Goal: Task Accomplishment & Management: Use online tool/utility

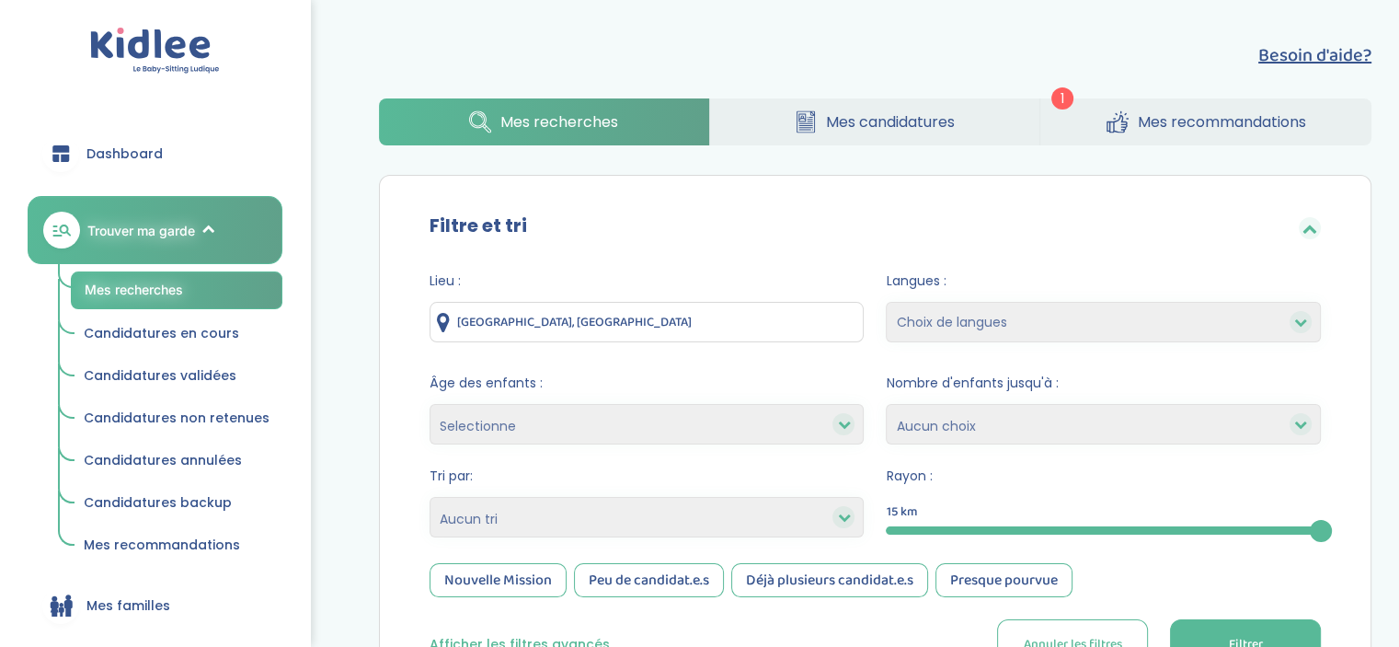
click at [972, 113] on link "Mes candidatures" at bounding box center [875, 121] width 330 height 47
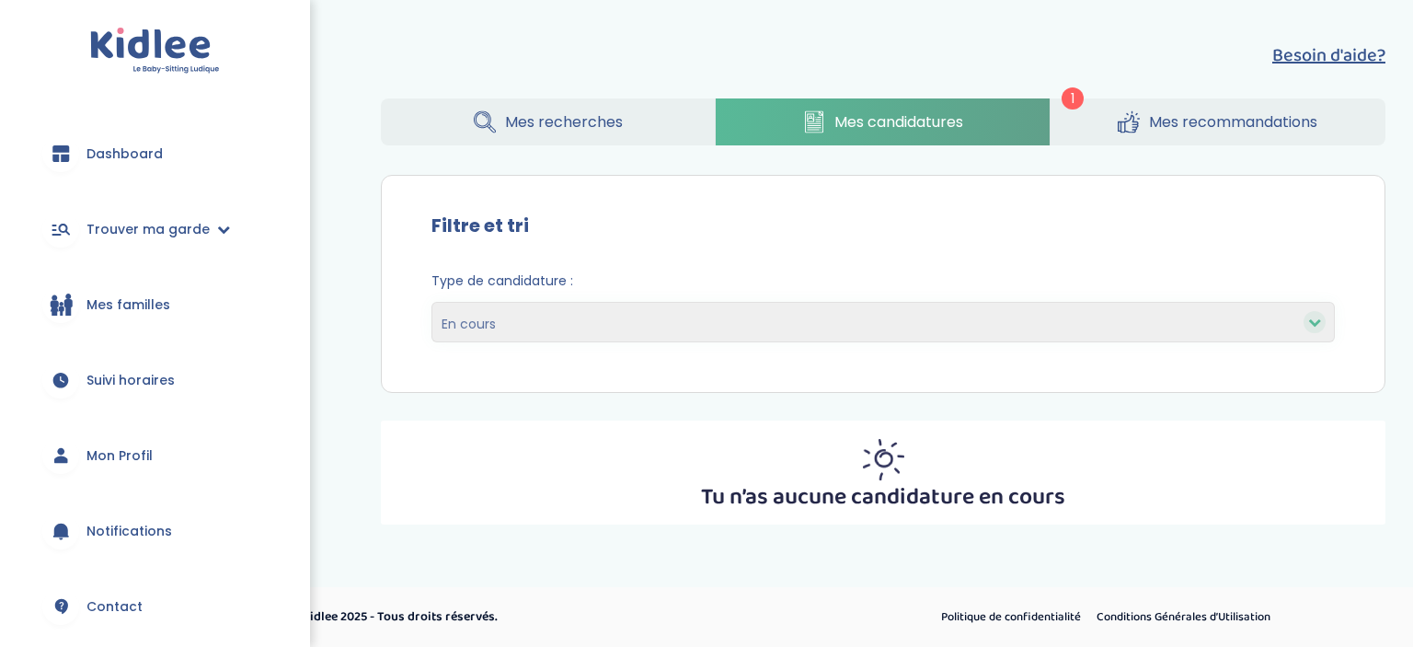
click at [629, 349] on div "Type de candidature : En cours Validées Non retenues Annulées Backup" at bounding box center [883, 314] width 959 height 112
click at [627, 332] on select "En cours Validées Non retenues Annulées Backup" at bounding box center [882, 322] width 903 height 40
click at [695, 267] on div "Type de candidature : En cours Validées Non retenues Annulées Backup" at bounding box center [883, 314] width 959 height 112
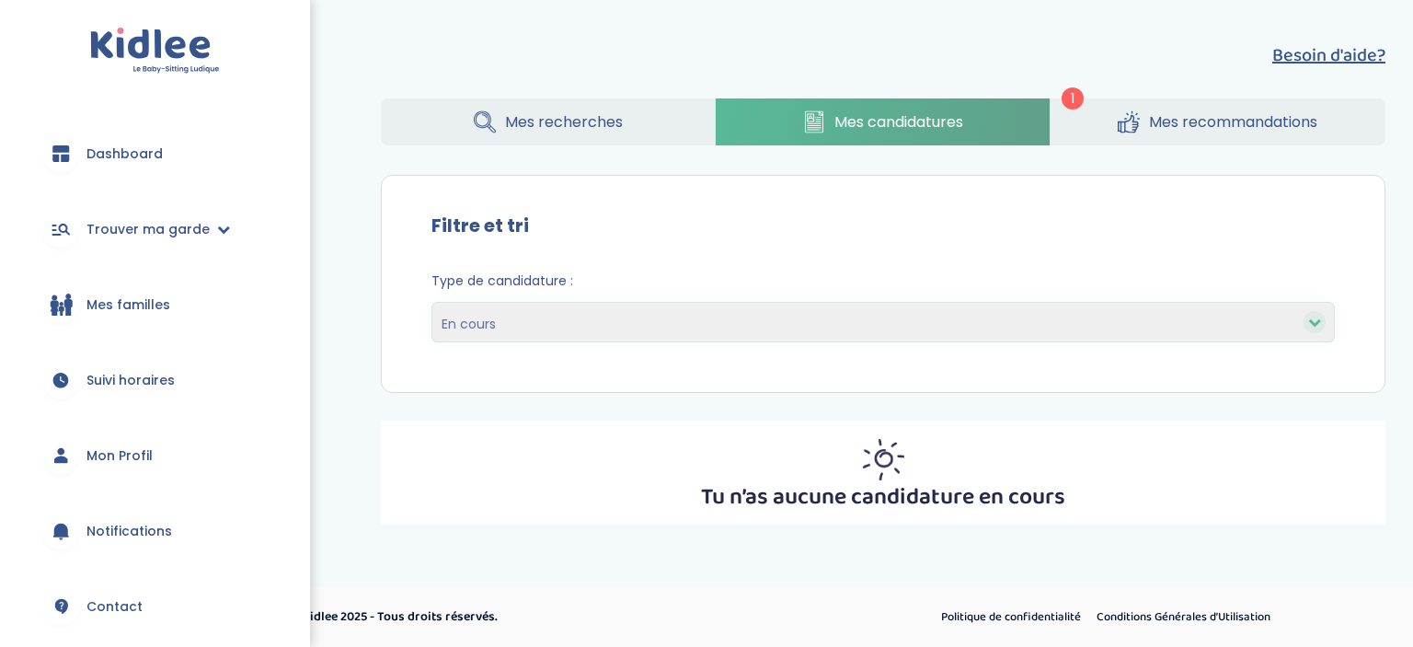
click at [634, 128] on link "Mes recherches" at bounding box center [548, 121] width 334 height 47
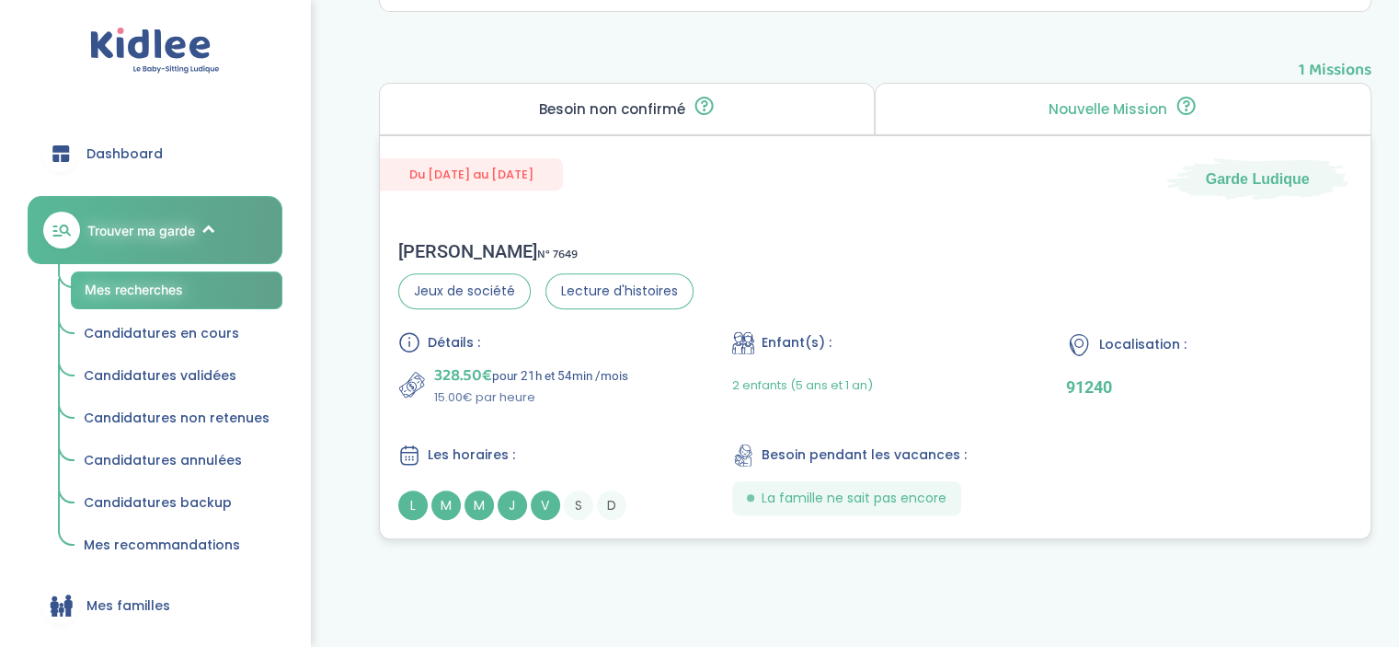
scroll to position [659, 0]
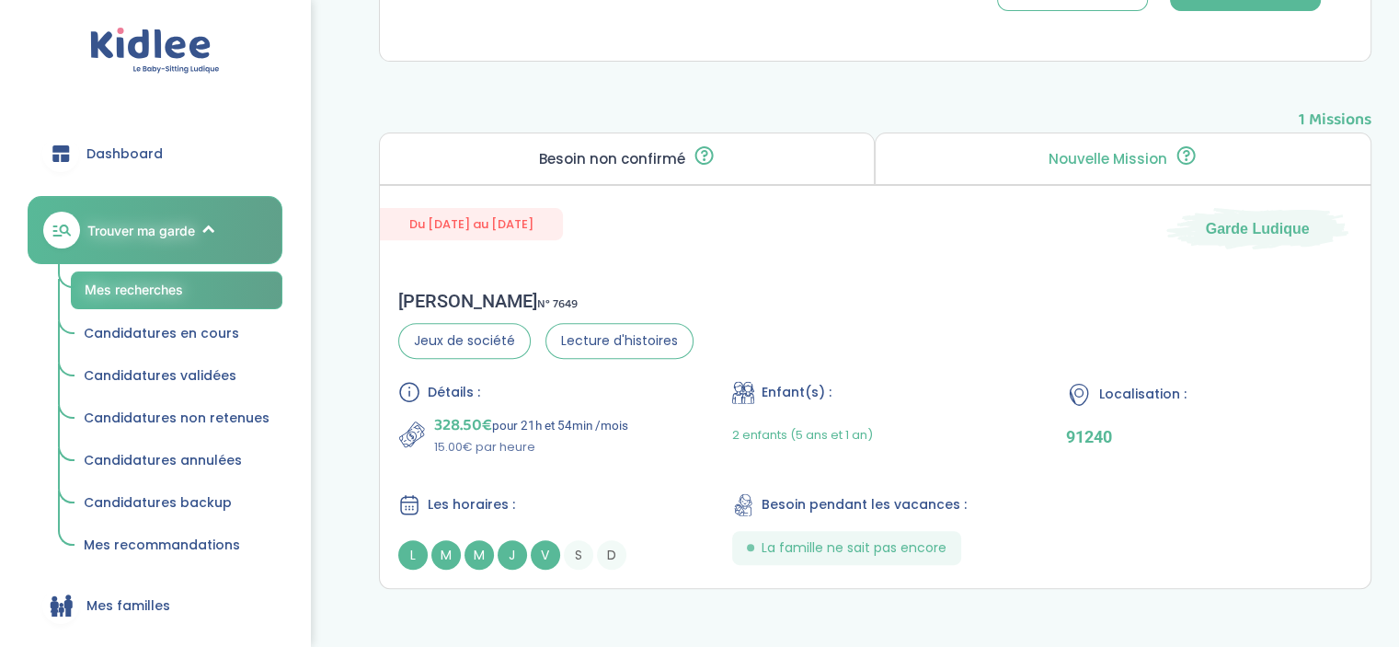
click at [1031, 144] on div "Nouvelle Mission 🎯 Tu es la première personne à pouvoir postuler. Postule rapid…" at bounding box center [1123, 158] width 497 height 52
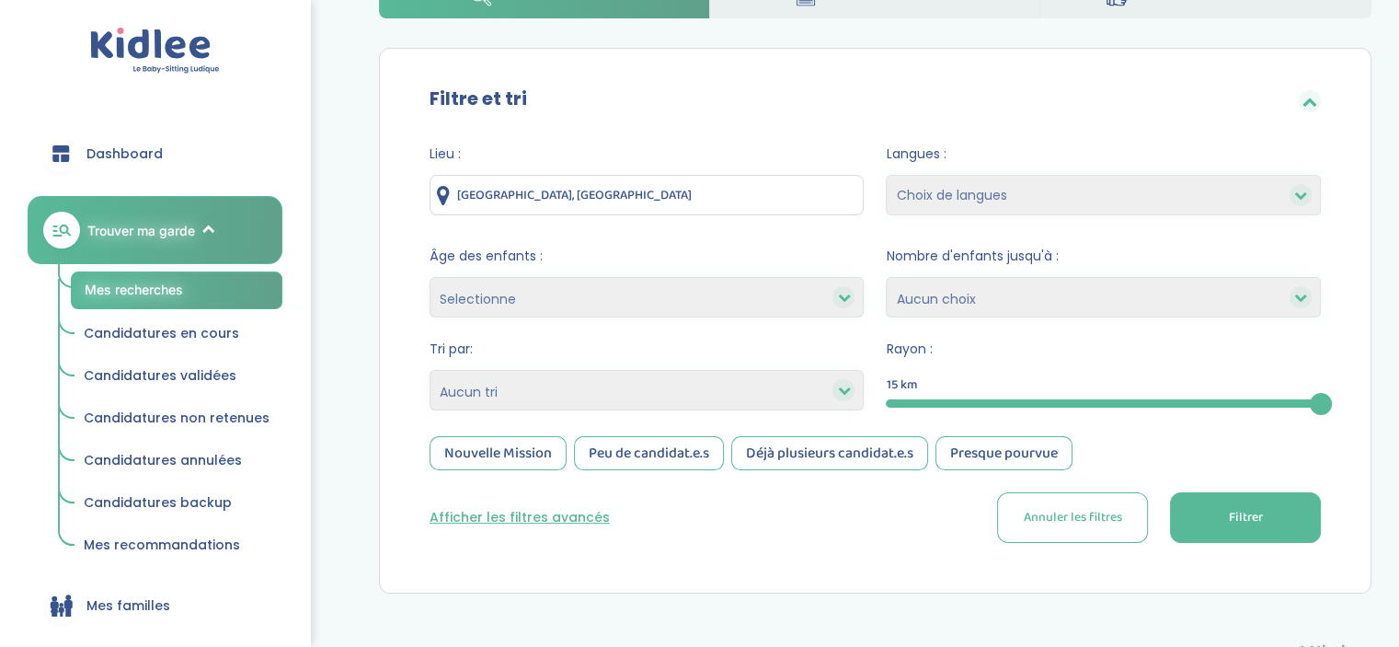
scroll to position [0, 0]
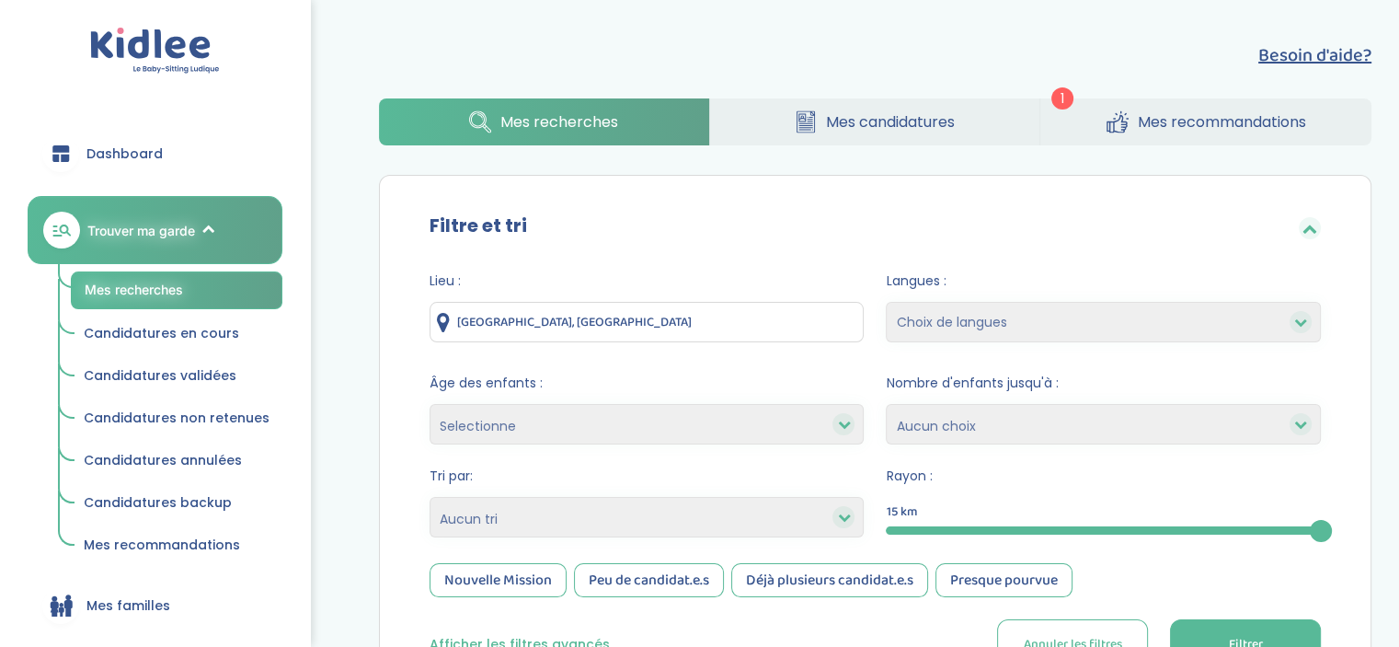
click at [713, 322] on input "[GEOGRAPHIC_DATA], [GEOGRAPHIC_DATA]" at bounding box center [647, 322] width 435 height 40
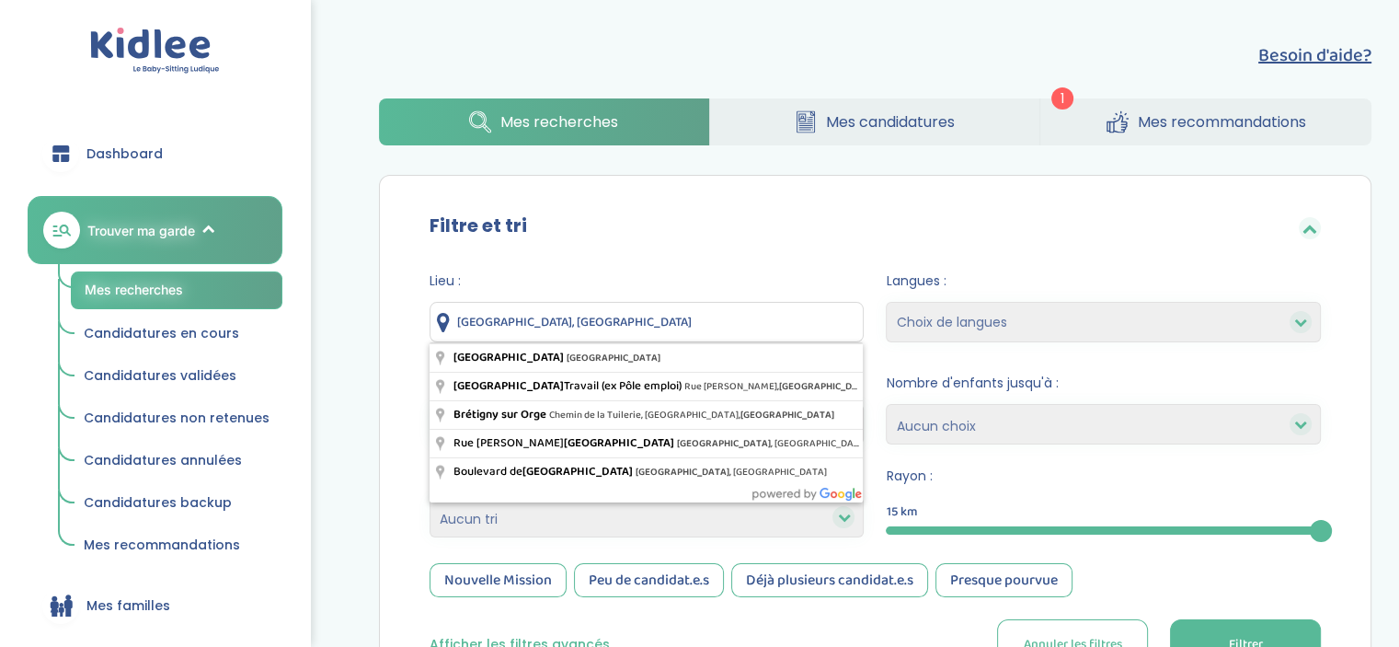
drag, startPoint x: 713, startPoint y: 322, endPoint x: 390, endPoint y: 330, distance: 323.0
click at [390, 330] on div "Filtre et tri Lieu : [GEOGRAPHIC_DATA], [GEOGRAPHIC_DATA] Langues : Choix de la…" at bounding box center [875, 448] width 993 height 546
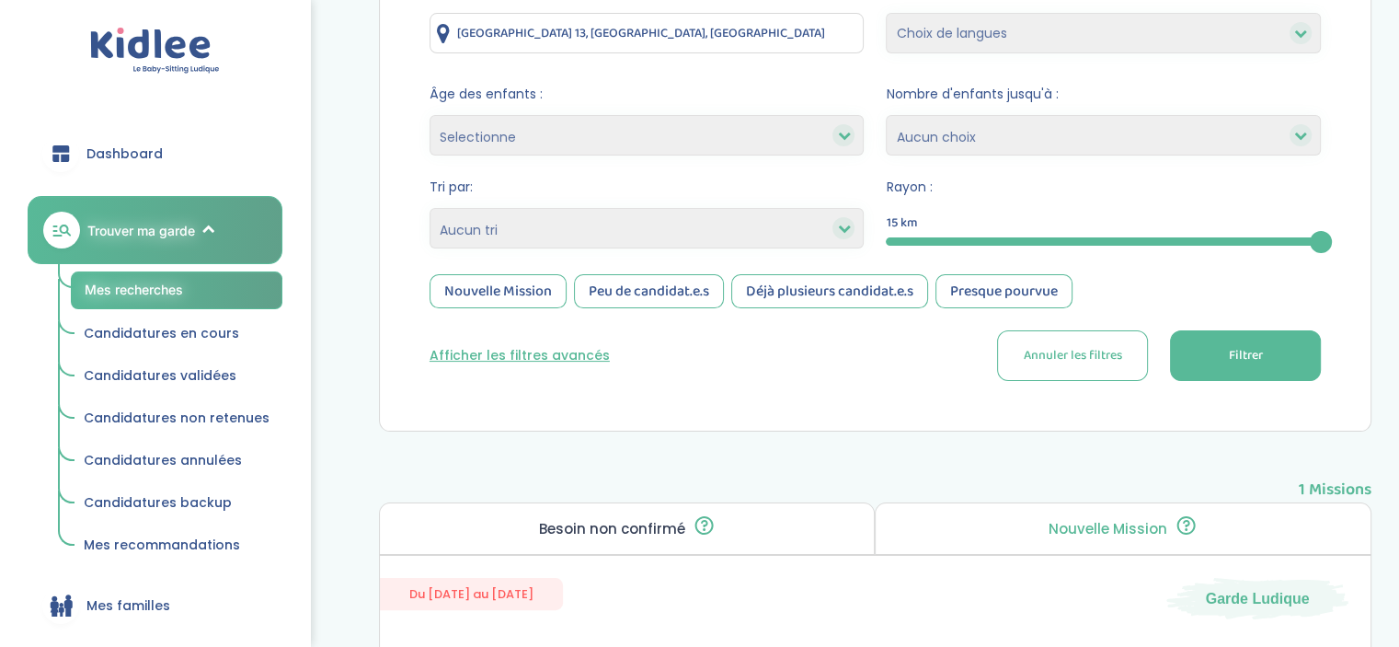
scroll to position [296, 0]
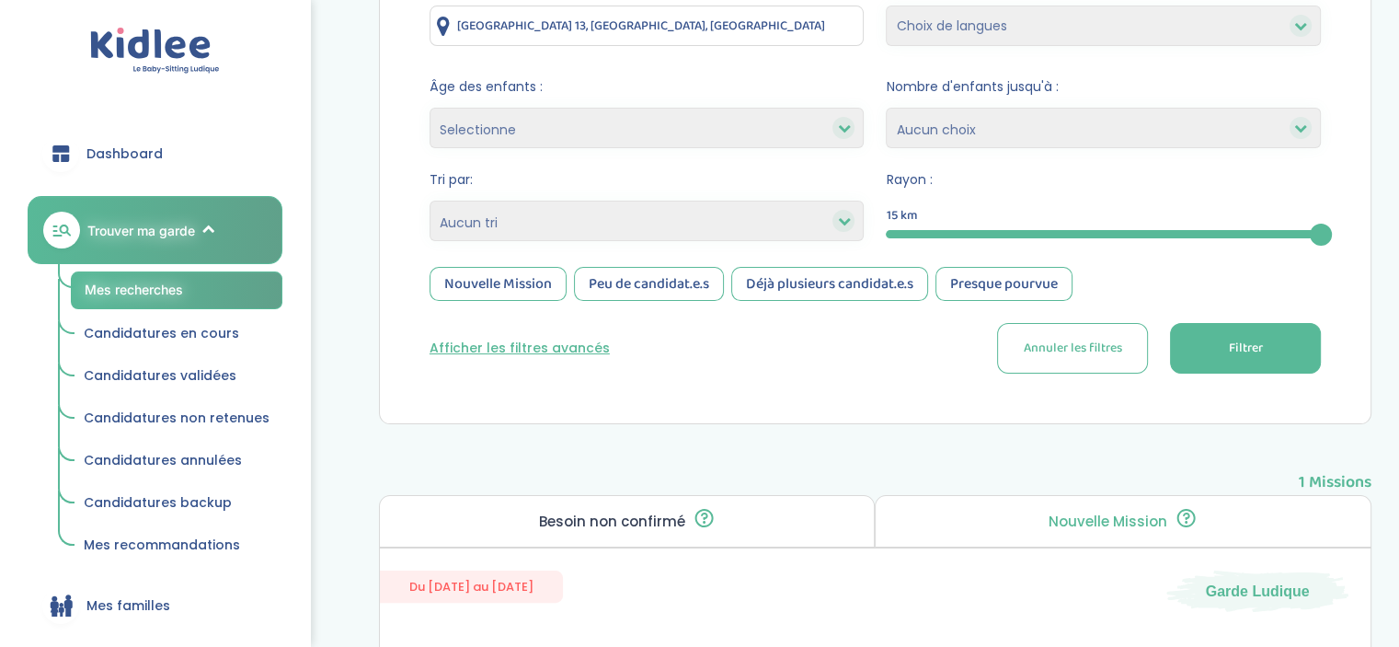
click at [1268, 367] on button "Filtrer" at bounding box center [1245, 348] width 151 height 51
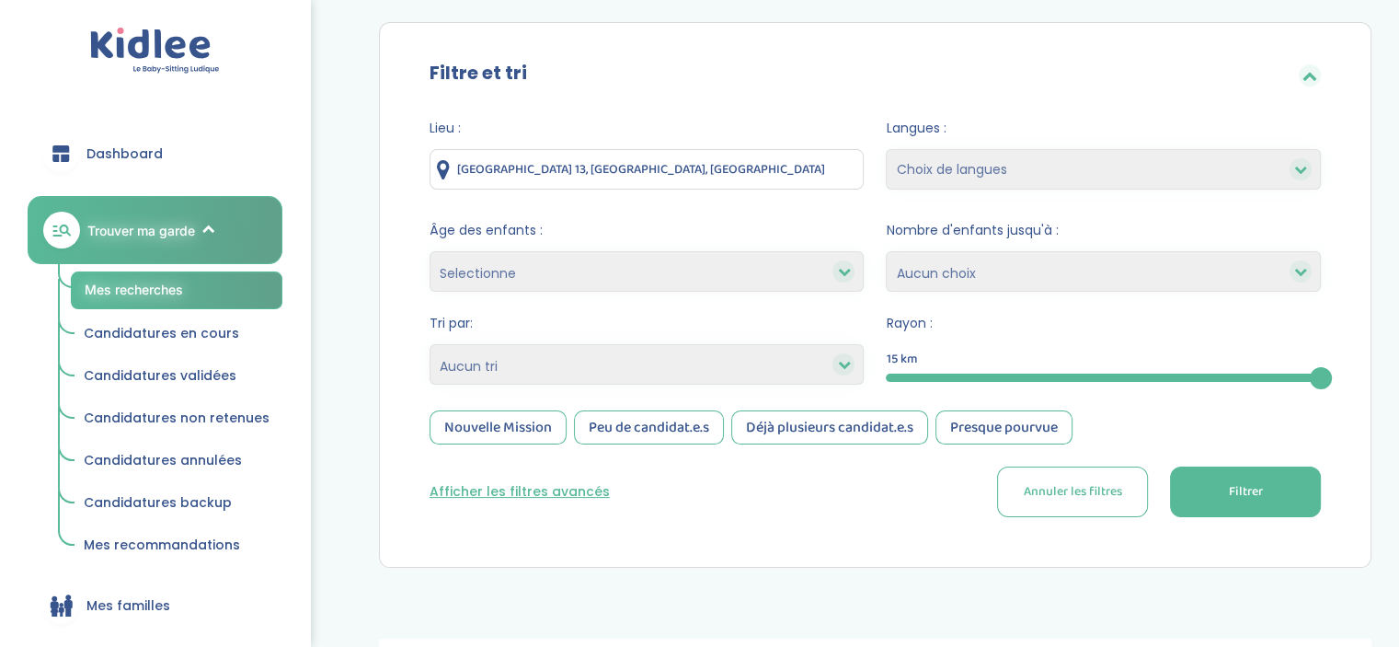
scroll to position [146, 0]
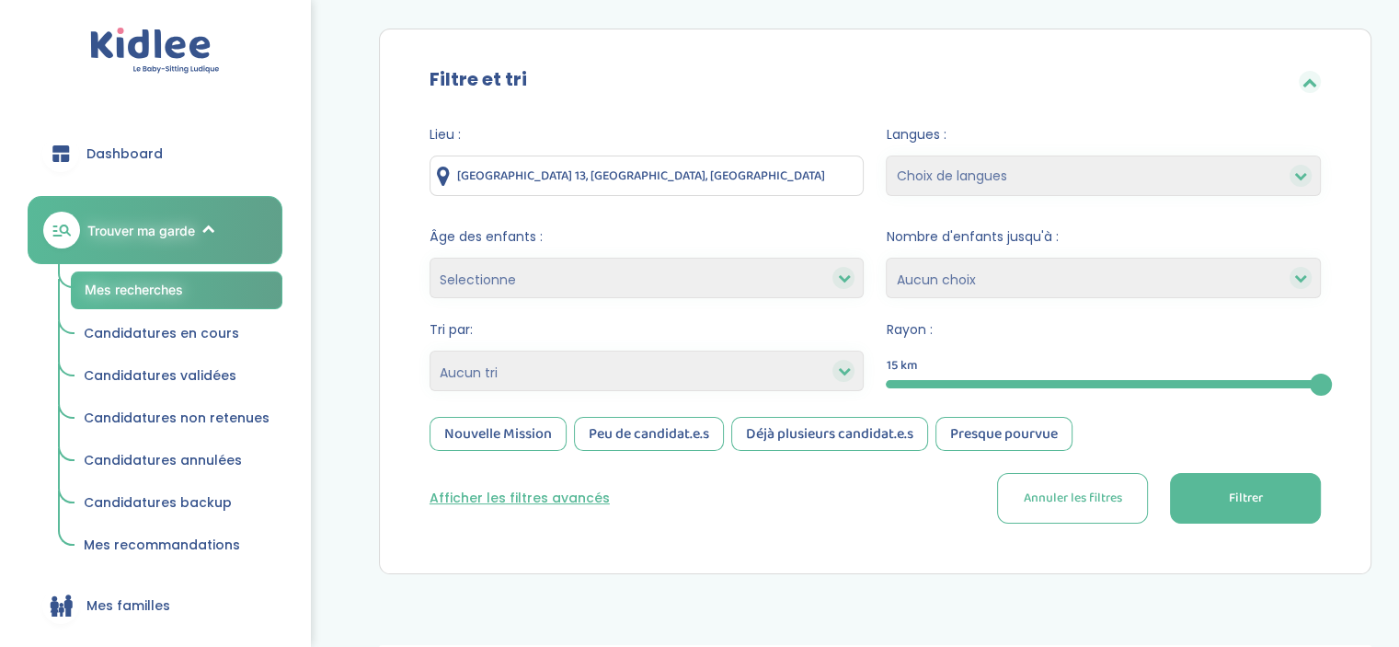
click at [626, 162] on input "[GEOGRAPHIC_DATA] 13, [GEOGRAPHIC_DATA], [GEOGRAPHIC_DATA]" at bounding box center [647, 175] width 435 height 40
drag, startPoint x: 626, startPoint y: 162, endPoint x: 493, endPoint y: 174, distance: 133.0
click at [493, 174] on input "[GEOGRAPHIC_DATA] 13, [GEOGRAPHIC_DATA], [GEOGRAPHIC_DATA]" at bounding box center [647, 175] width 435 height 40
type input "[GEOGRAPHIC_DATA], [GEOGRAPHIC_DATA]"
click at [1270, 495] on button "Filtrer" at bounding box center [1245, 498] width 151 height 51
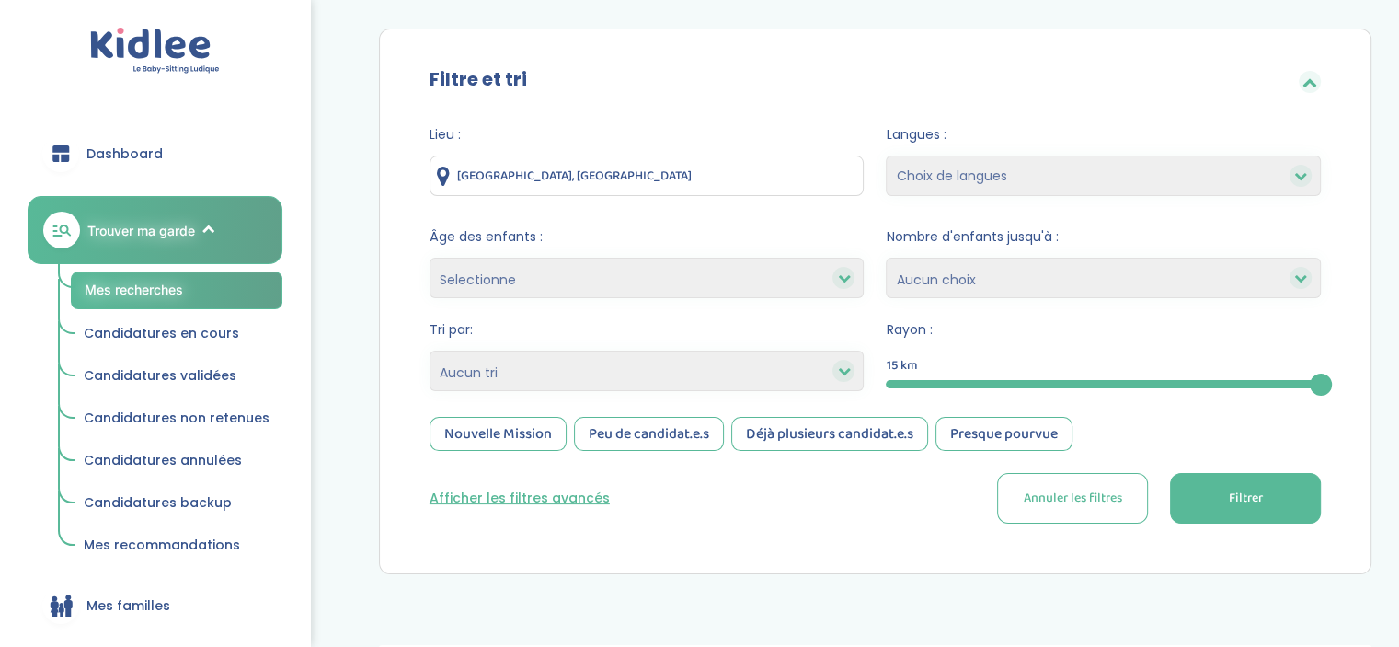
scroll to position [401, 0]
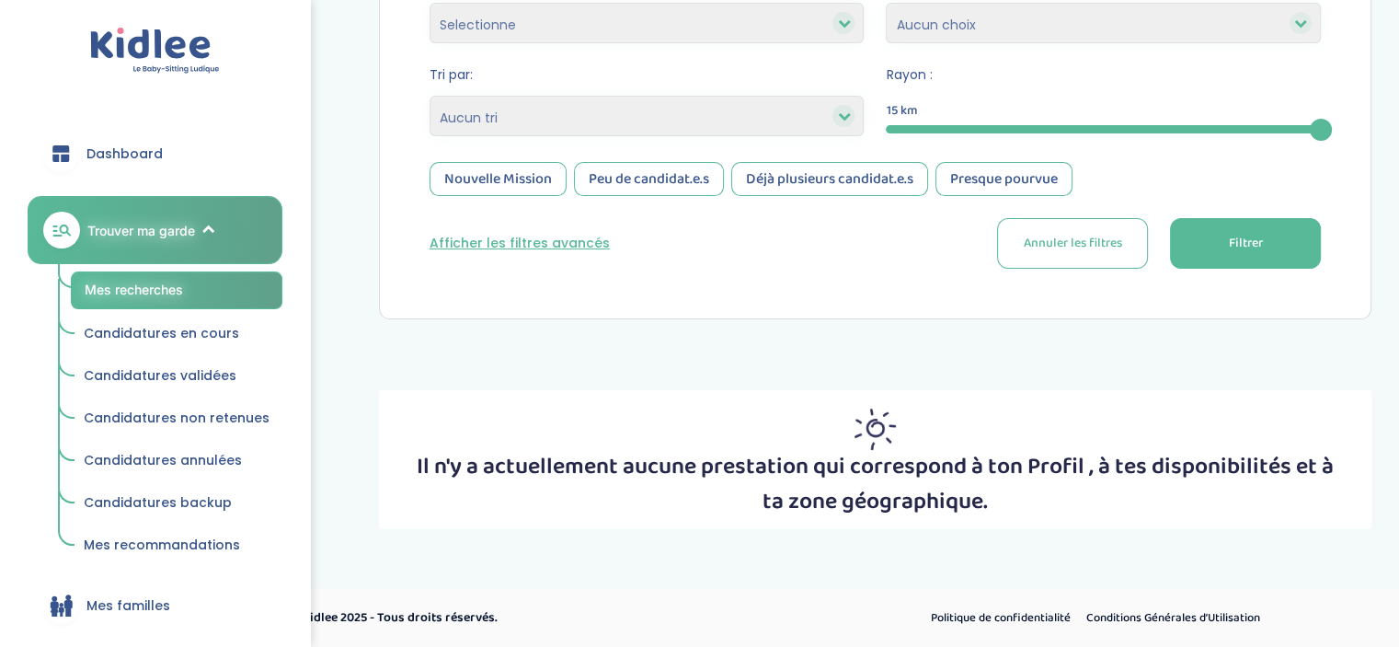
click at [574, 242] on button "Afficher les filtres avancés" at bounding box center [520, 243] width 180 height 19
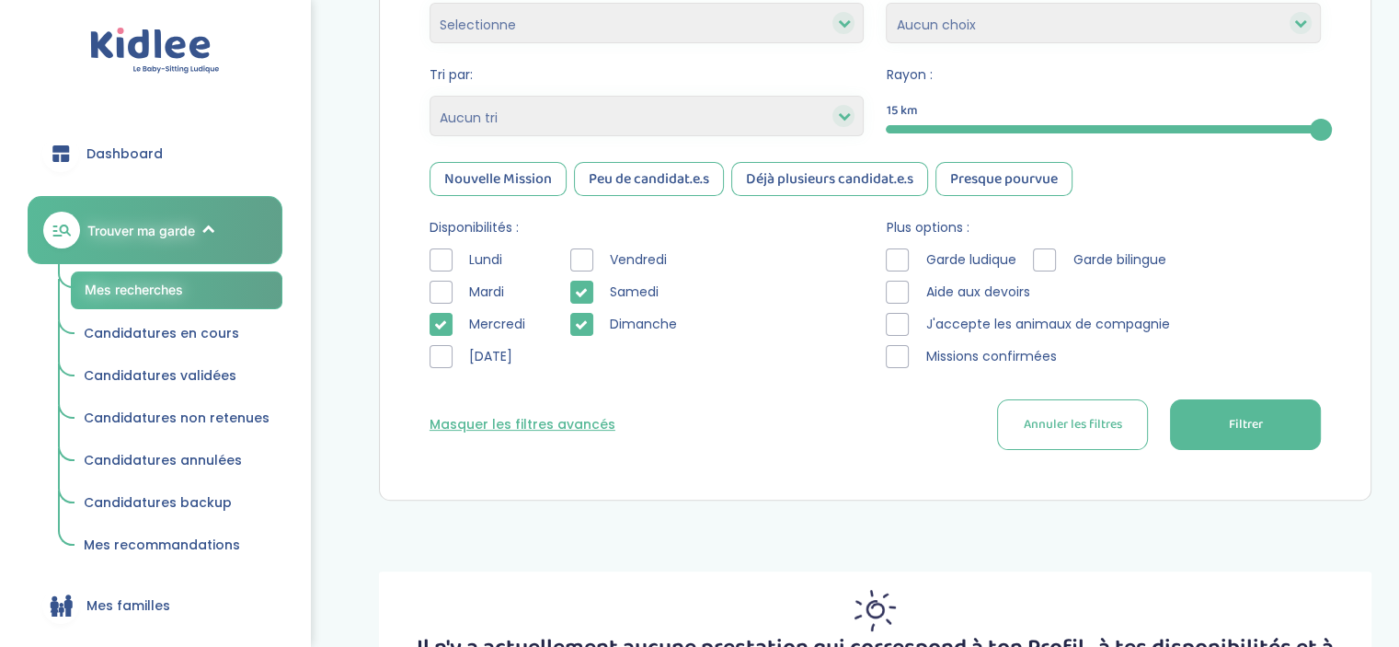
click at [434, 358] on div at bounding box center [441, 356] width 23 height 23
click at [1279, 422] on button "Filtrer" at bounding box center [1245, 424] width 151 height 51
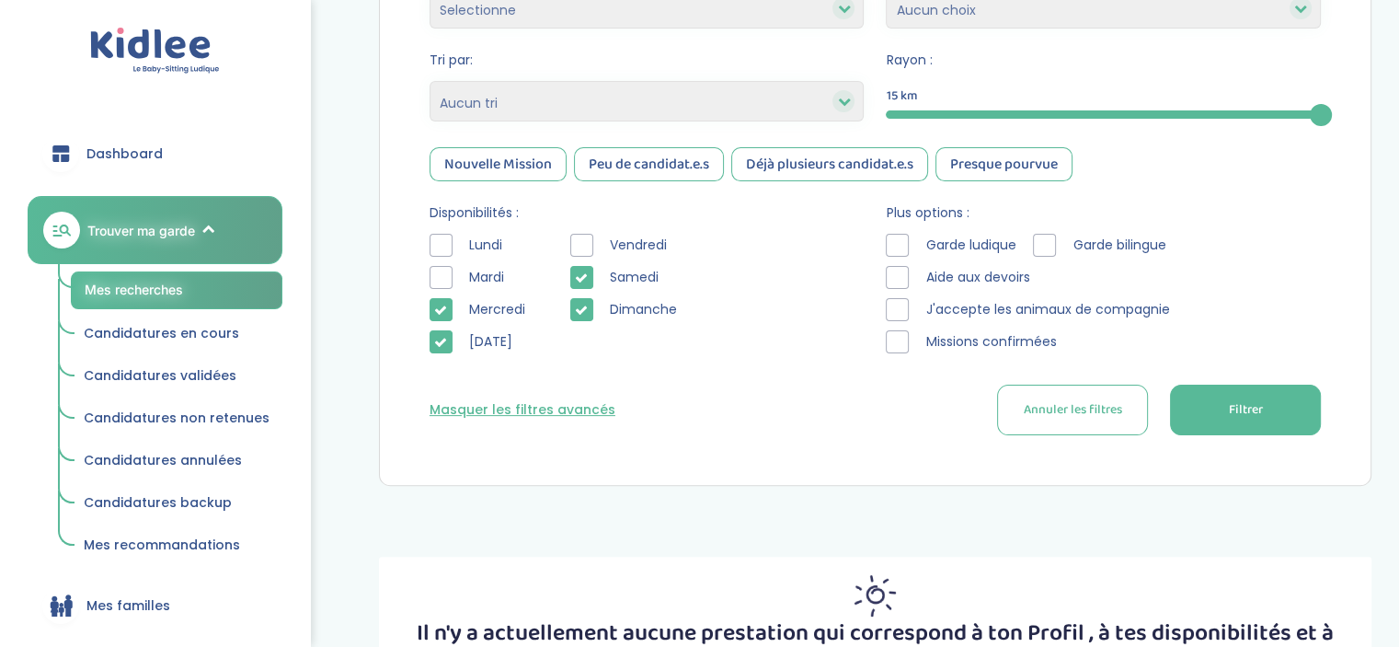
scroll to position [394, 0]
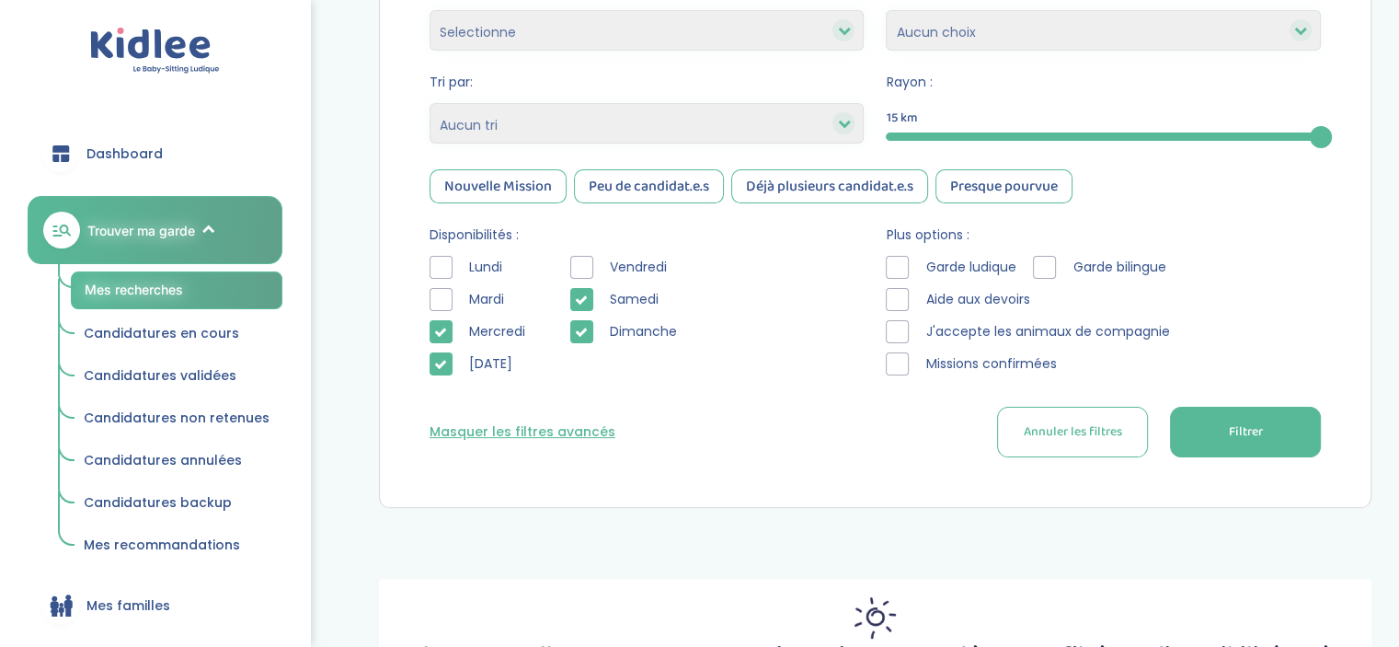
click at [444, 358] on icon at bounding box center [440, 364] width 13 height 13
